Goal: Task Accomplishment & Management: Use online tool/utility

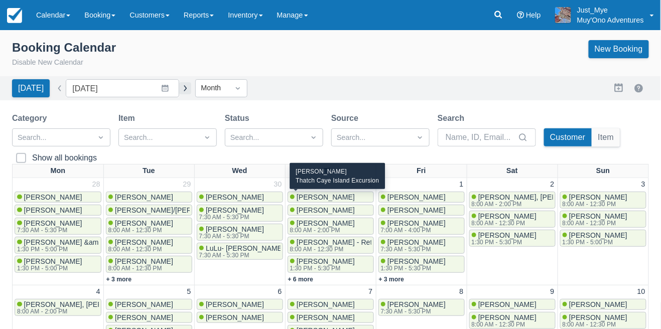
click at [191, 93] on button "button" at bounding box center [185, 88] width 12 height 12
type input "September 2025"
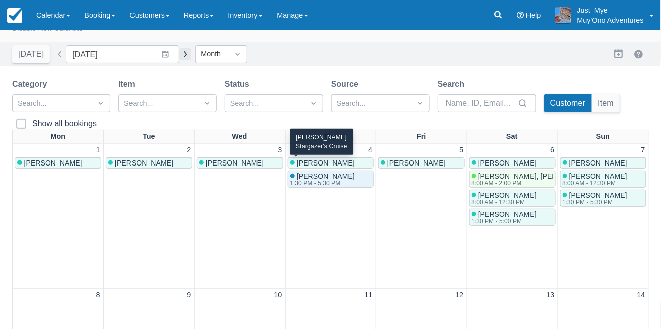
scroll to position [34, 0]
click at [68, 158] on link "[PERSON_NAME]" at bounding box center [58, 163] width 87 height 11
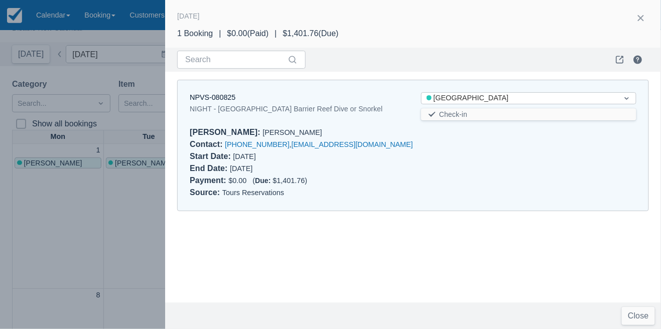
click at [100, 244] on div at bounding box center [330, 164] width 661 height 329
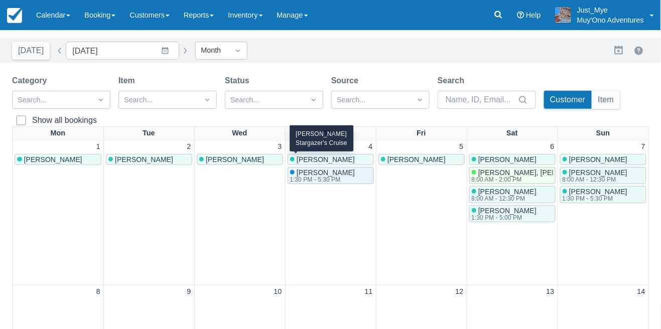
scroll to position [44, 0]
